Goal: Navigation & Orientation: Find specific page/section

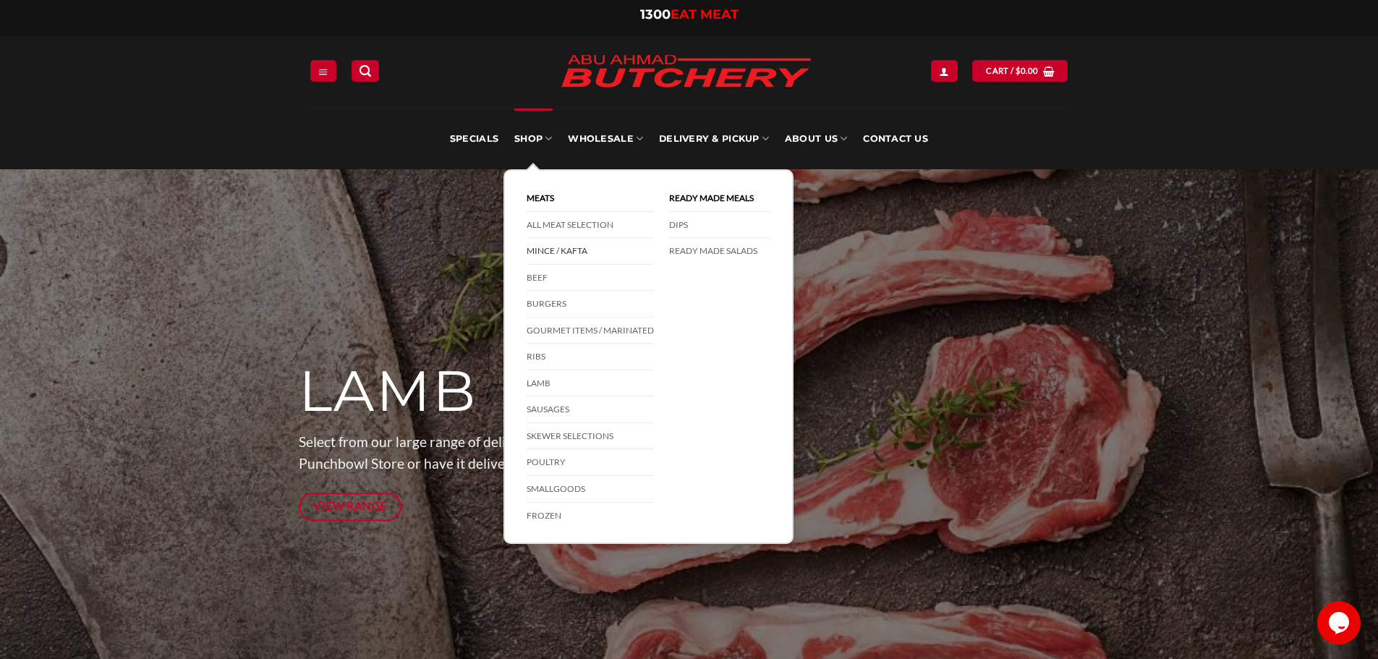
click at [568, 252] on link "Mince / Kafta" at bounding box center [589, 251] width 127 height 27
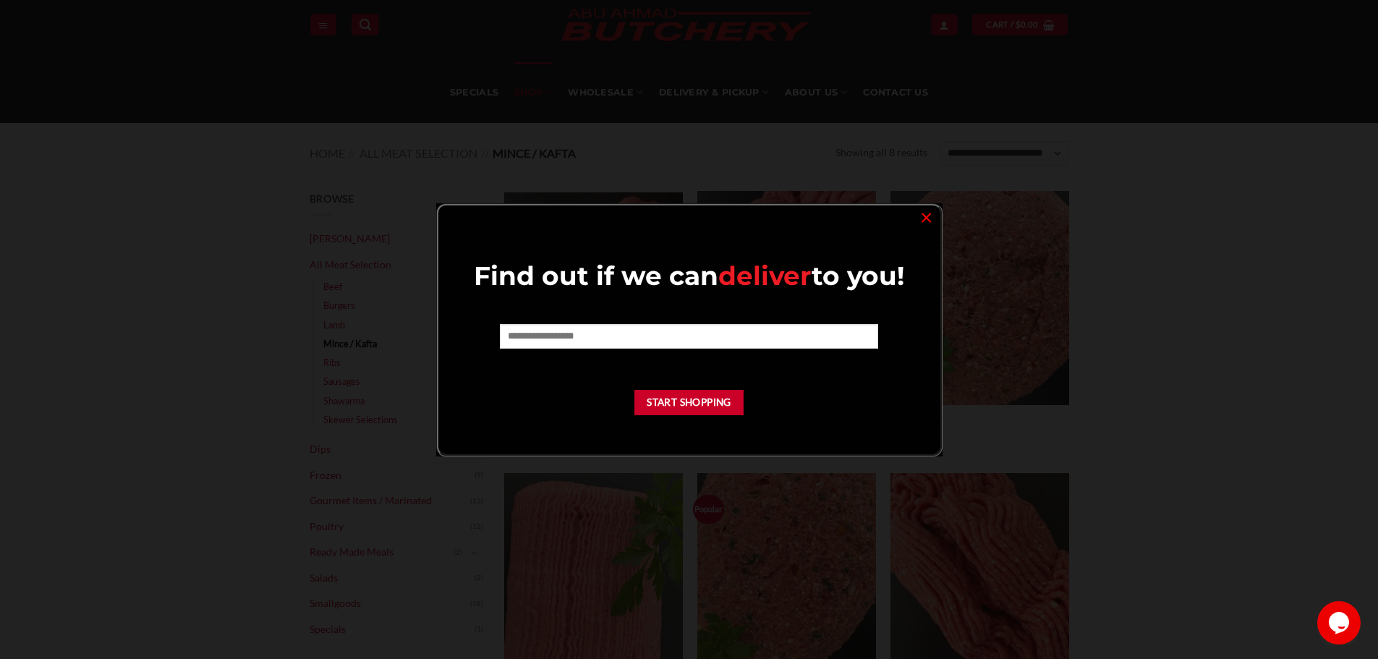
scroll to position [72, 0]
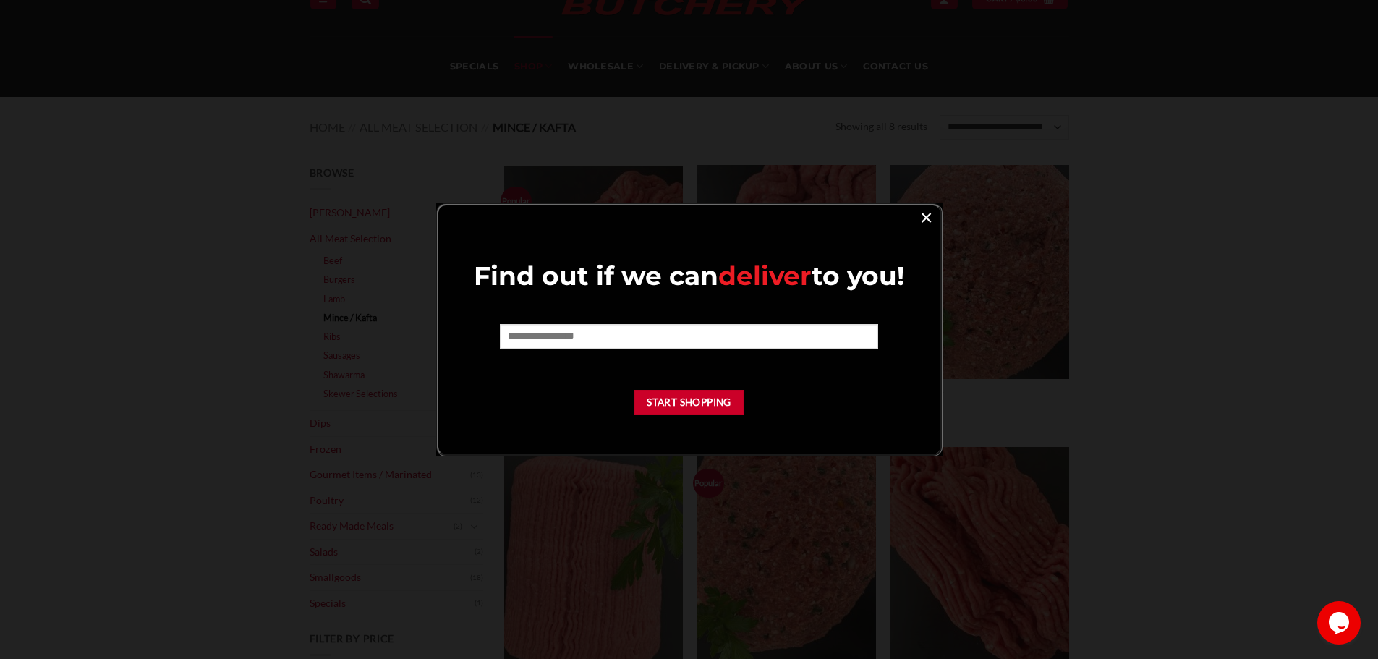
click at [923, 218] on link "×" at bounding box center [925, 217] width 21 height 20
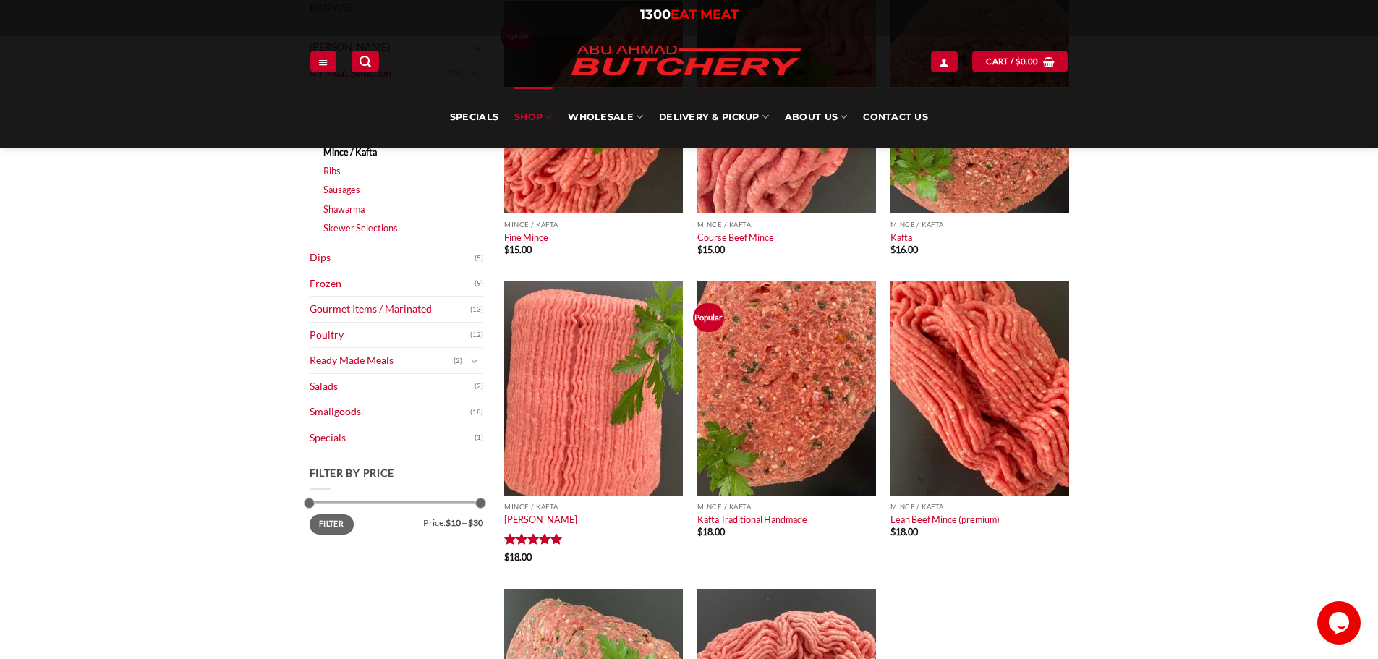
scroll to position [0, 0]
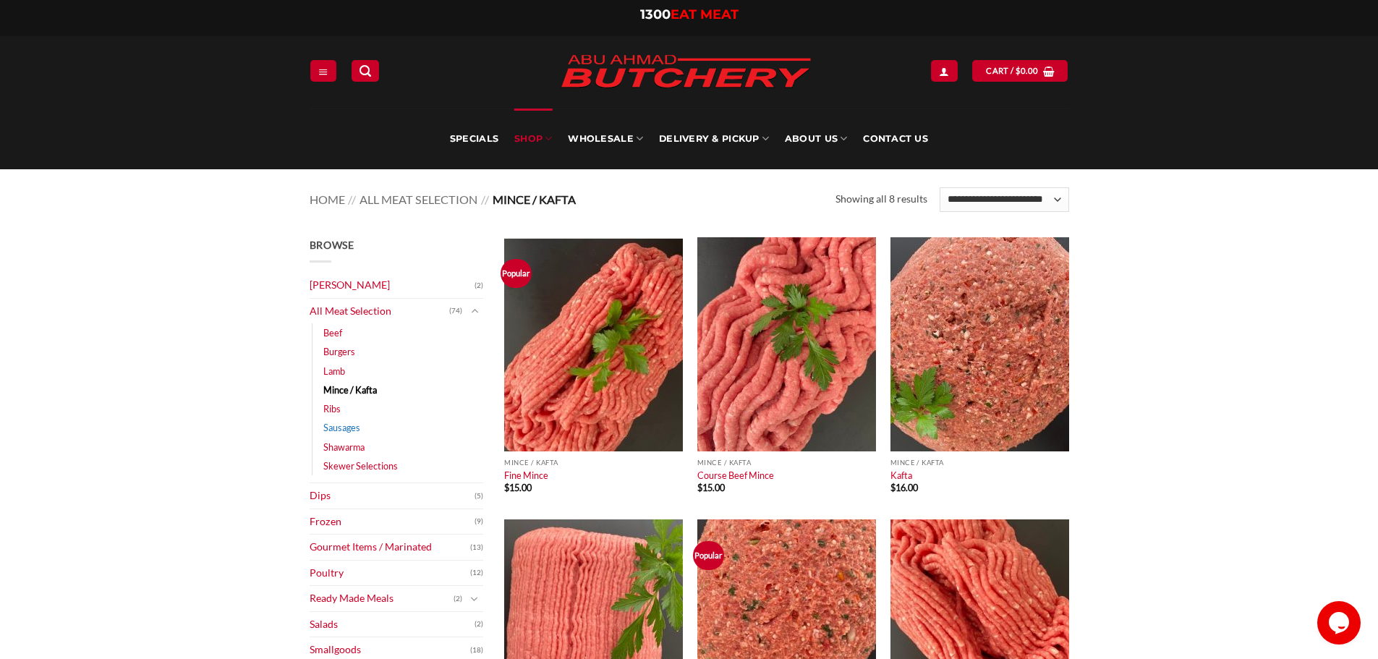
click at [337, 428] on link "Sausages" at bounding box center [341, 427] width 37 height 19
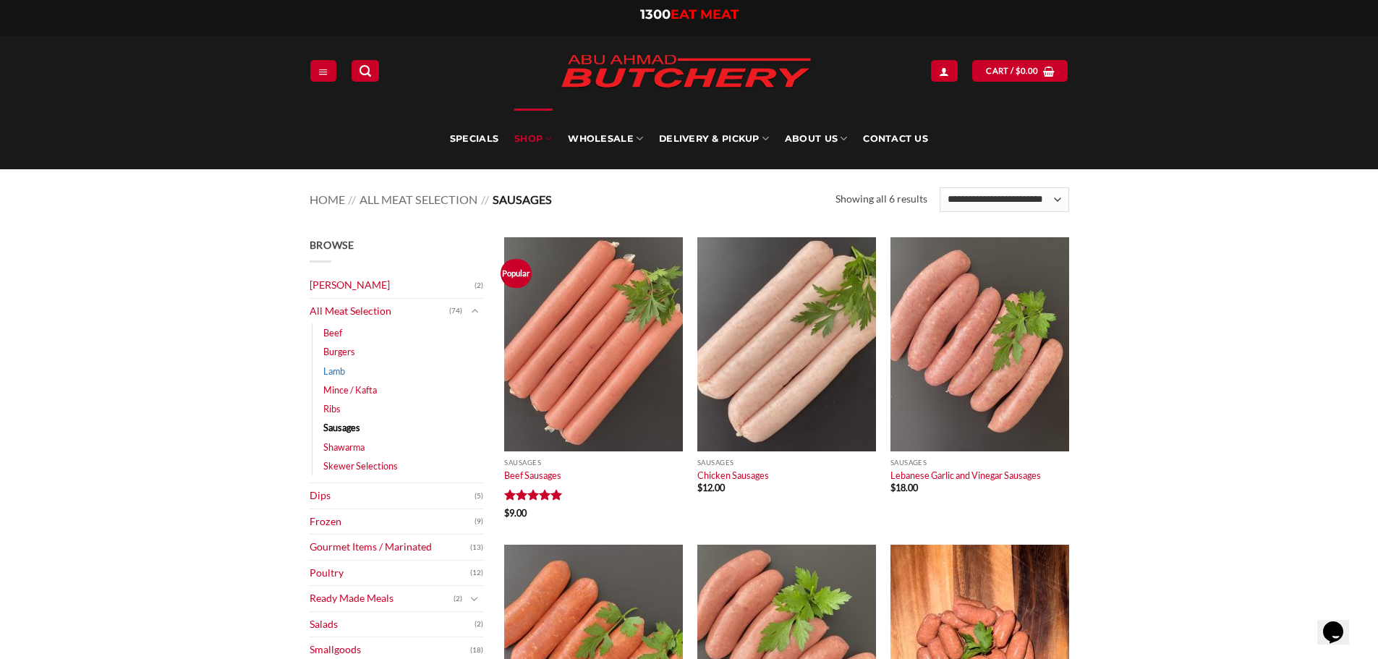
click at [341, 370] on link "Lamb" at bounding box center [334, 371] width 22 height 19
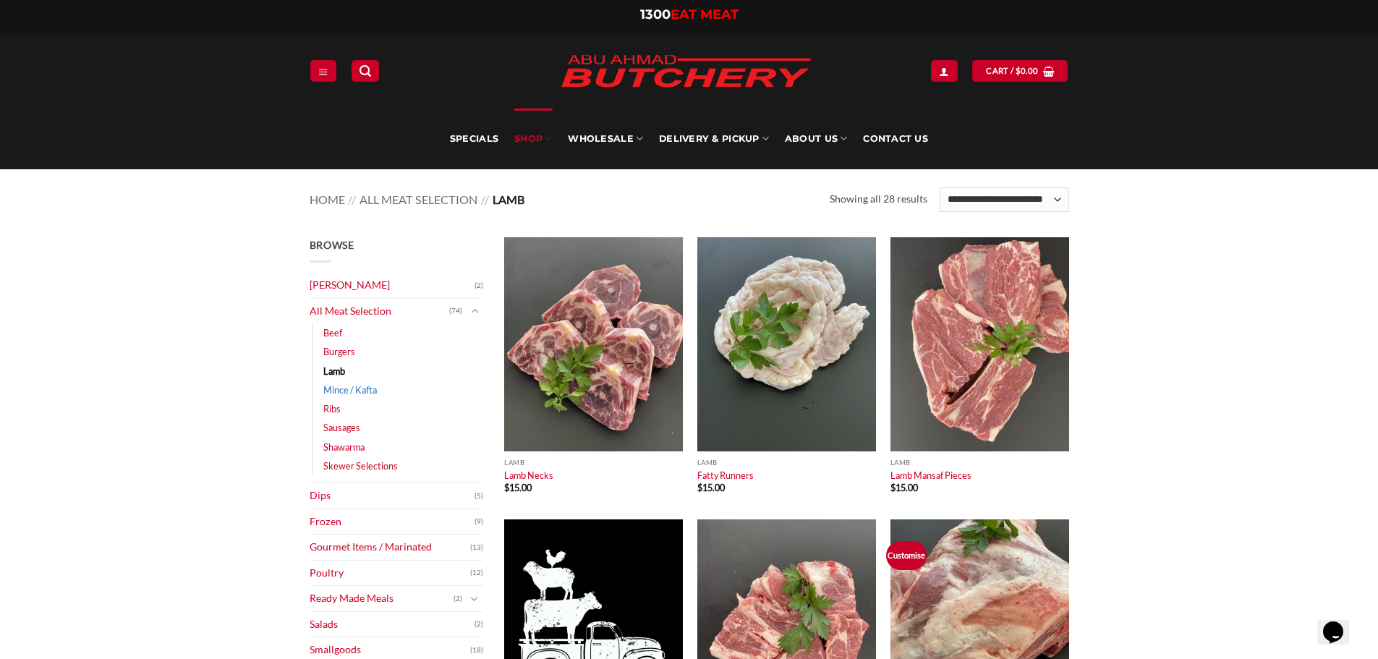
click at [341, 393] on link "Mince / Kafta" at bounding box center [350, 389] width 54 height 19
